Goal: Task Accomplishment & Management: Manage account settings

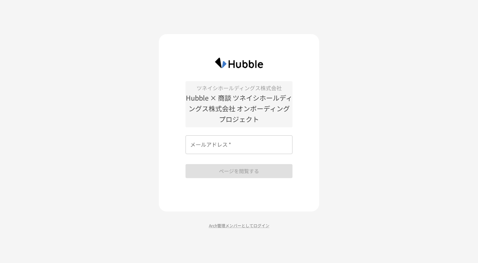
click at [266, 157] on div "ツネイシホールディングス株式会社 Hubble × 商談 ツネイシホールディングス株式会社 オンボーディングプロジェクト メールアドレス   * メールアドレ…" at bounding box center [238, 129] width 107 height 97
click at [266, 152] on input "メールアドレス   *" at bounding box center [238, 144] width 107 height 19
type input "**********"
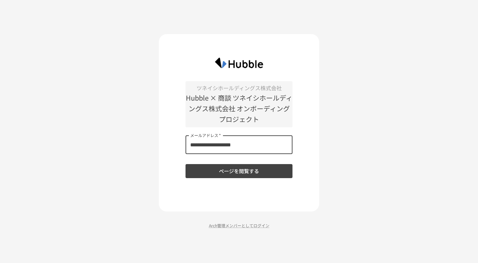
click at [261, 168] on button "ページを閲覧する" at bounding box center [238, 171] width 107 height 14
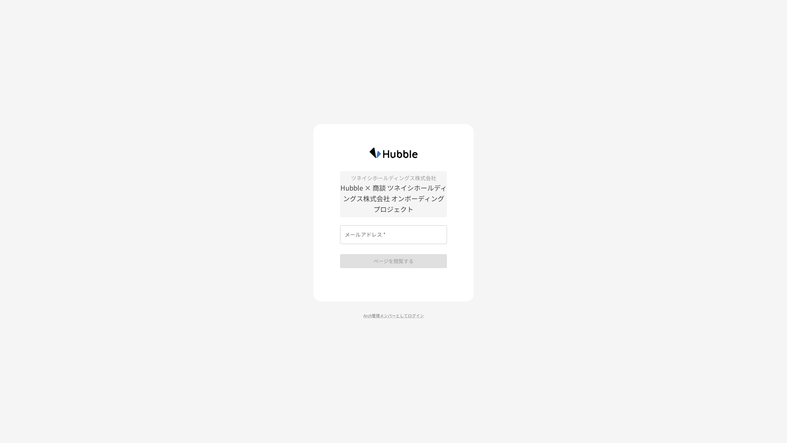
click at [344, 236] on input "メールアドレス   *" at bounding box center [393, 234] width 107 height 19
type input "**********"
click at [380, 255] on button "ページを閲覧する" at bounding box center [393, 261] width 107 height 14
click at [372, 263] on p "Arch管理メンバーとしてログイン" at bounding box center [393, 319] width 160 height 6
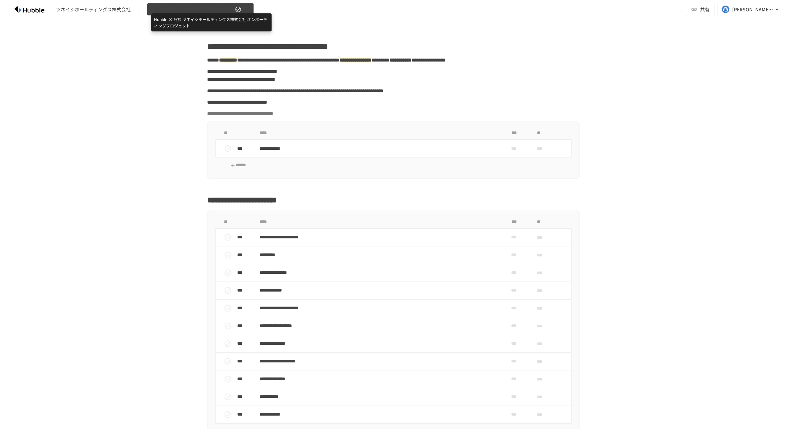
click at [208, 8] on span "Hubble × 商談 ツネイシホールディングス株式会社 オンボーディングプロジェクト" at bounding box center [192, 9] width 82 height 8
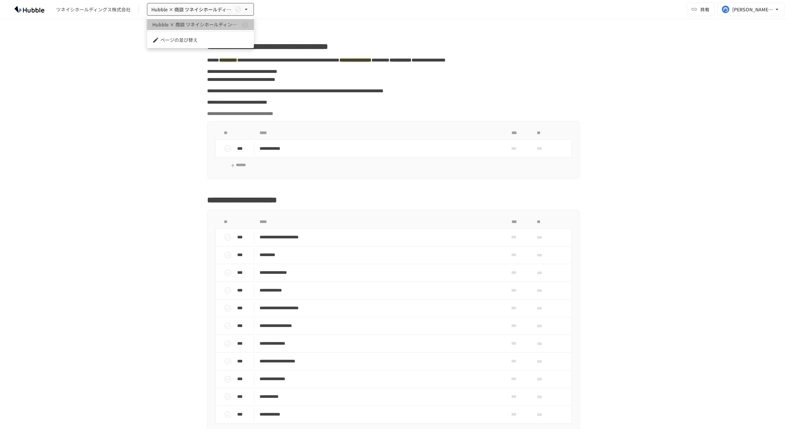
click at [206, 20] on link "Hubble × 商談 ツネイシホールディングス株式会社 オンボーディングプロジェクト" at bounding box center [200, 24] width 107 height 11
click at [740, 9] on div "[EMAIL_ADDRESS][DOMAIN_NAME]" at bounding box center [752, 9] width 41 height 8
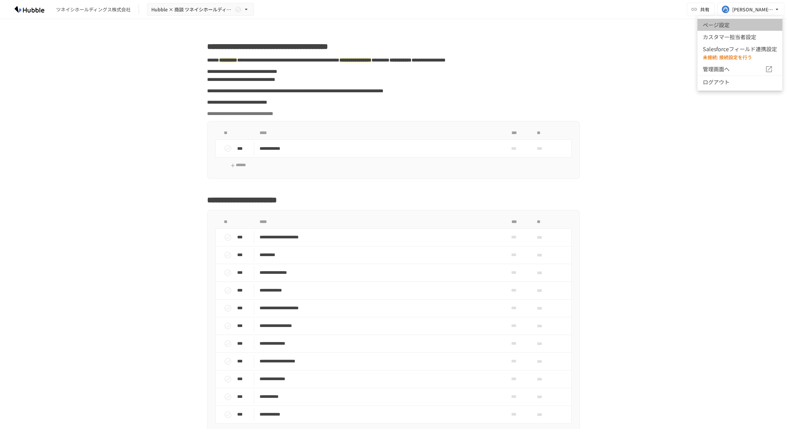
click at [751, 27] on li "ページ設定" at bounding box center [740, 25] width 85 height 12
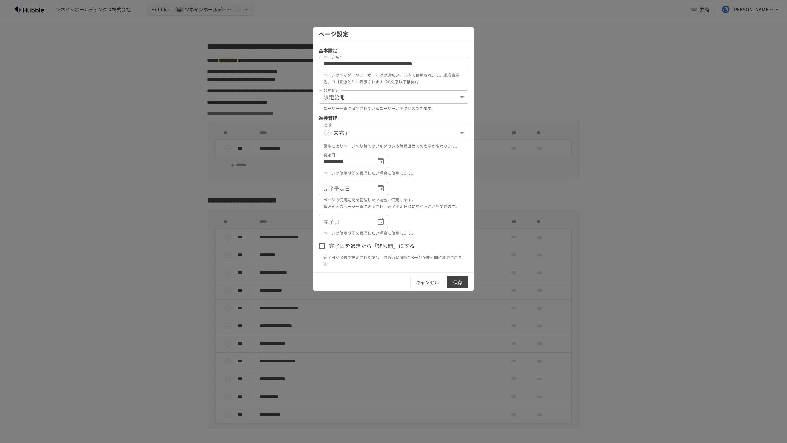
click at [361, 65] on input "**********" at bounding box center [394, 63] width 150 height 13
click at [434, 284] on button "キャンセル" at bounding box center [427, 282] width 34 height 12
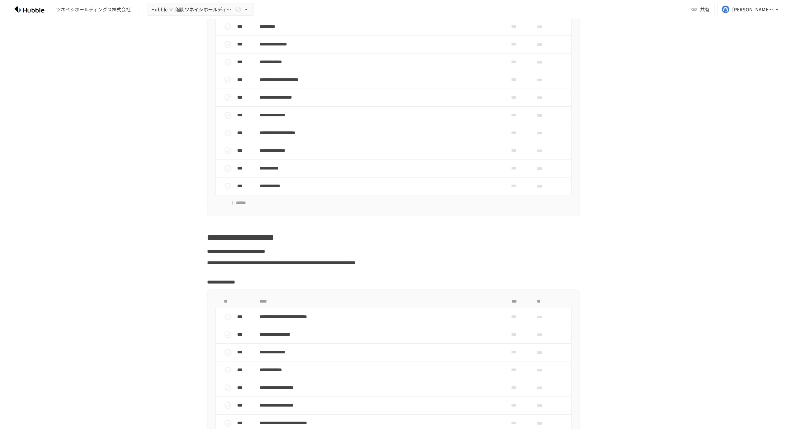
scroll to position [141, 0]
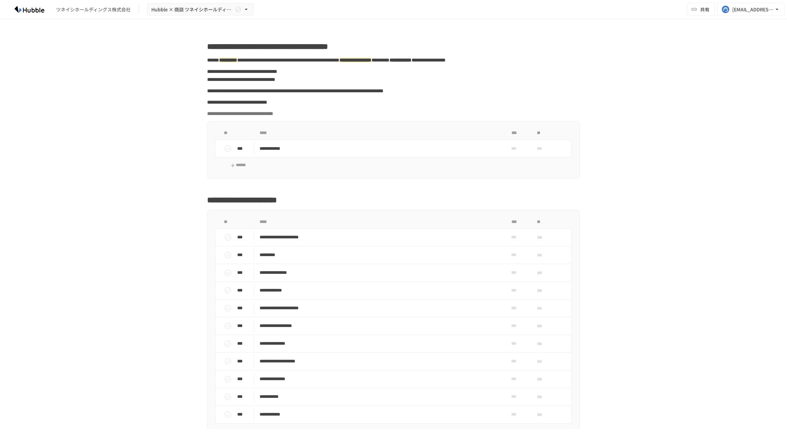
click at [632, 1] on div "ツネイシホールディングス株式会社 Hubble × 商談 ツネイシホールディングス株式会社 オンボーディングプロジェクト 共有 [EMAIL_ADDRESS]…" at bounding box center [393, 9] width 787 height 19
click at [632, 9] on div "[EMAIL_ADDRESS][DOMAIN_NAME]" at bounding box center [752, 9] width 41 height 8
click at [632, 165] on div at bounding box center [393, 221] width 787 height 443
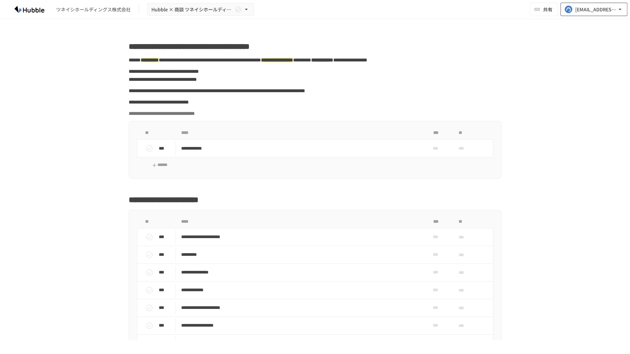
click at [586, 14] on button "[EMAIL_ADDRESS][DOMAIN_NAME]" at bounding box center [593, 9] width 67 height 13
click at [595, 11] on div at bounding box center [315, 177] width 630 height 354
